Goal: Task Accomplishment & Management: Manage account settings

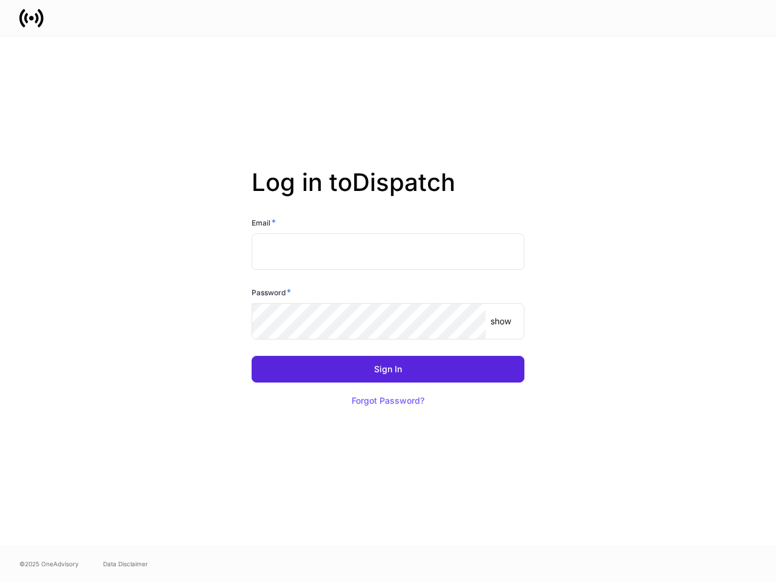
click at [388, 291] on div "Password *" at bounding box center [388, 294] width 273 height 17
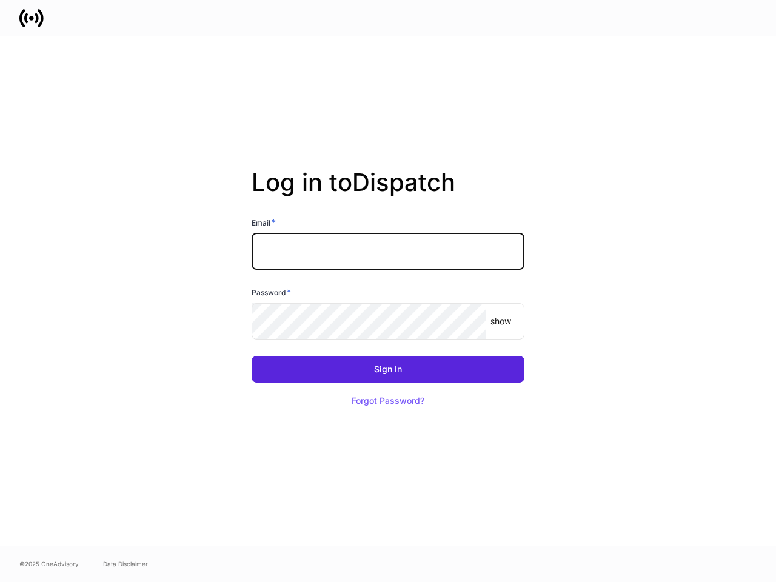
click at [388, 252] on input "text" at bounding box center [388, 251] width 273 height 36
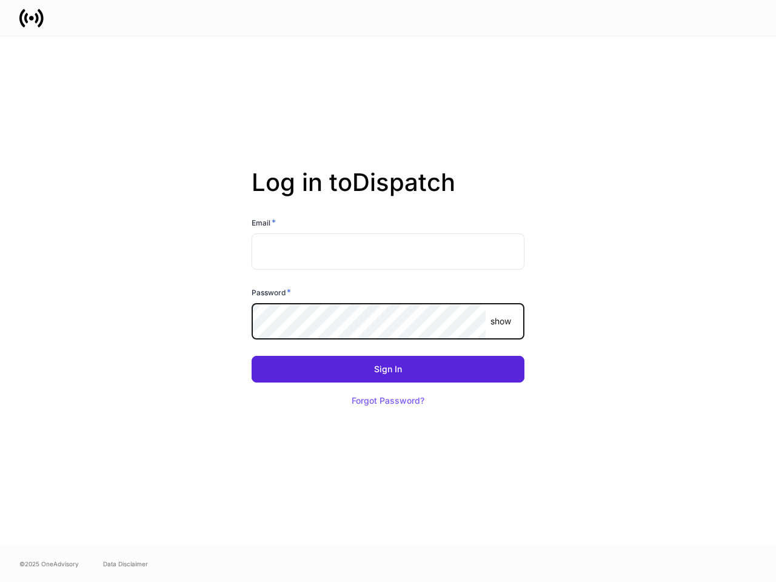
click at [501, 321] on p "show" at bounding box center [501, 321] width 21 height 12
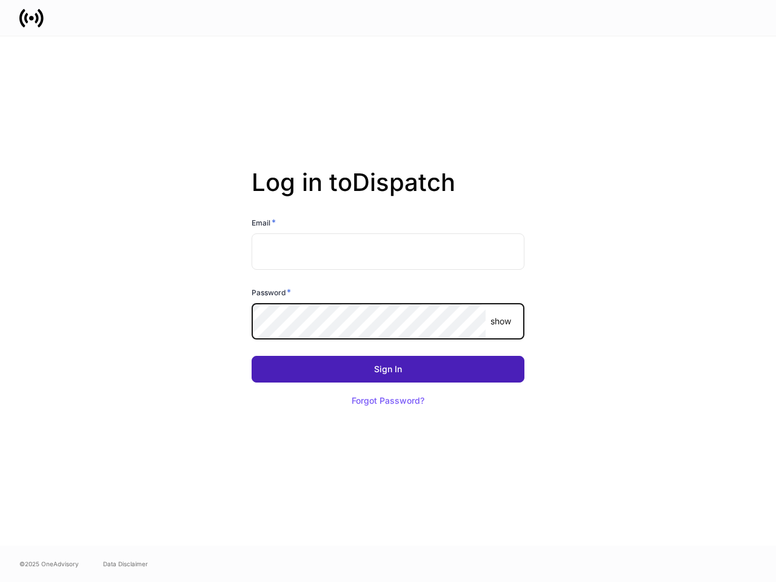
click at [388, 369] on div "Sign In" at bounding box center [388, 369] width 28 height 8
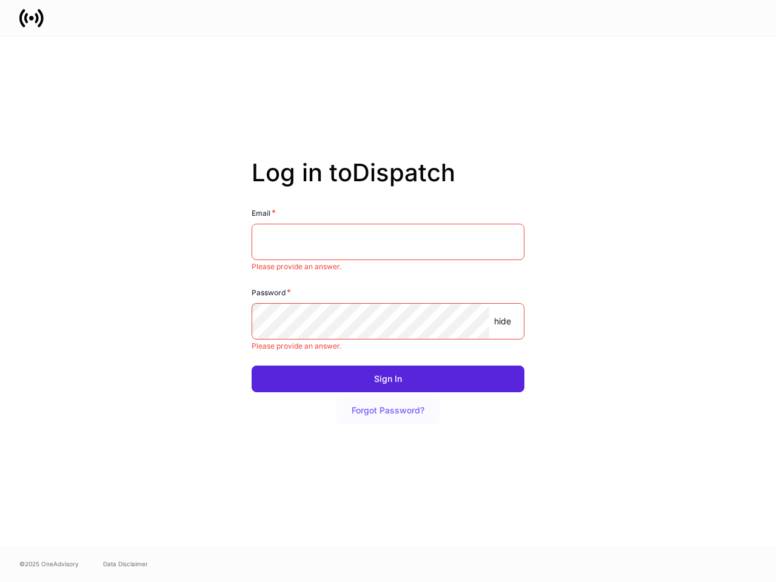
click at [388, 401] on button "Forgot Password?" at bounding box center [388, 410] width 103 height 27
